Goal: Navigation & Orientation: Go to known website

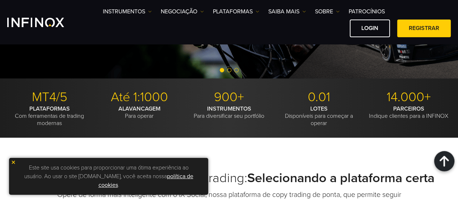
scroll to position [181, 0]
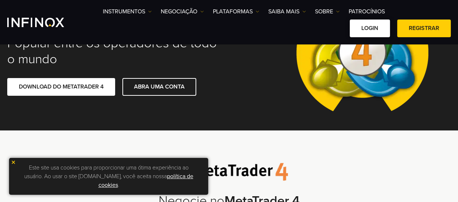
click at [367, 26] on link "Login" at bounding box center [370, 29] width 40 height 18
